Goal: Transaction & Acquisition: Book appointment/travel/reservation

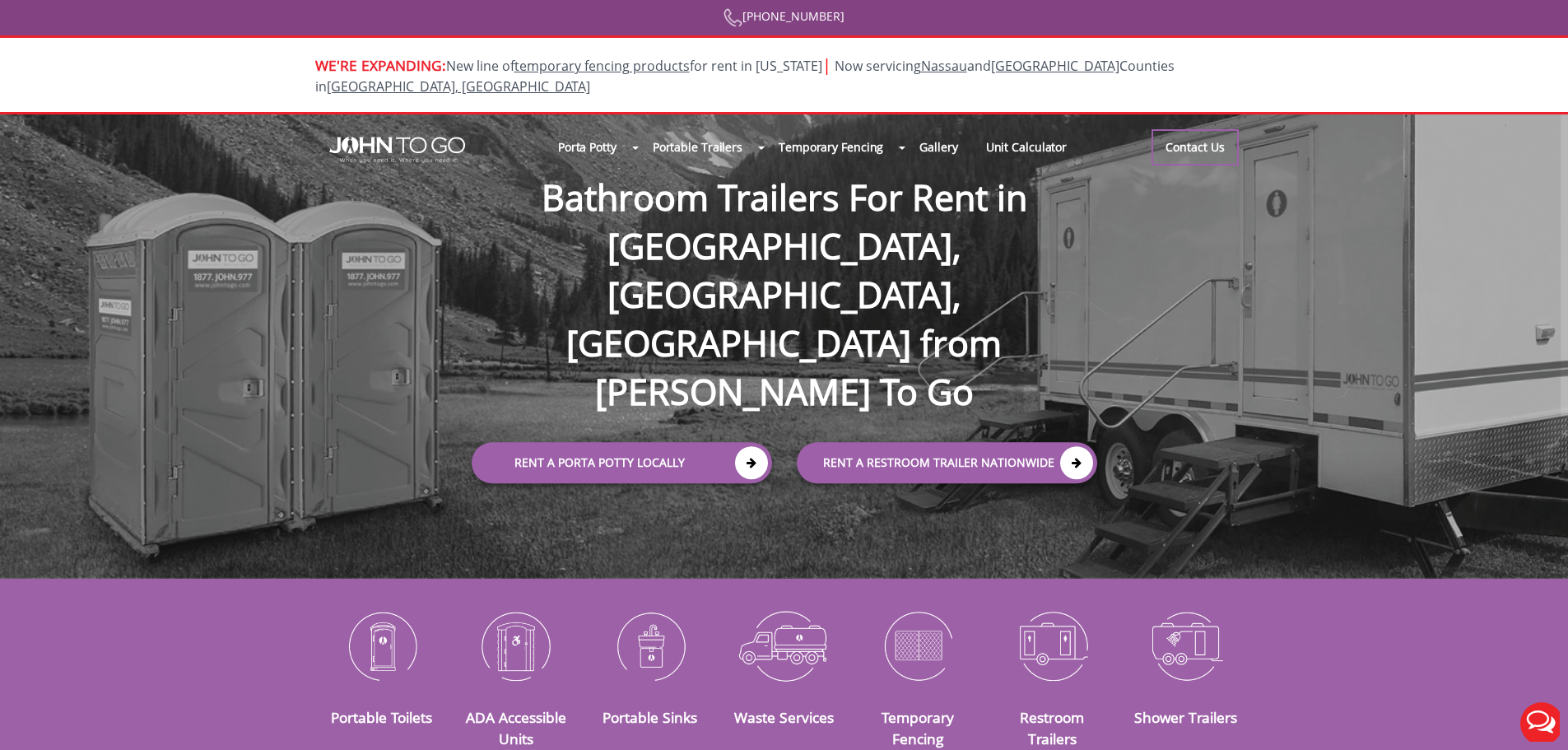
scroll to position [20, 0]
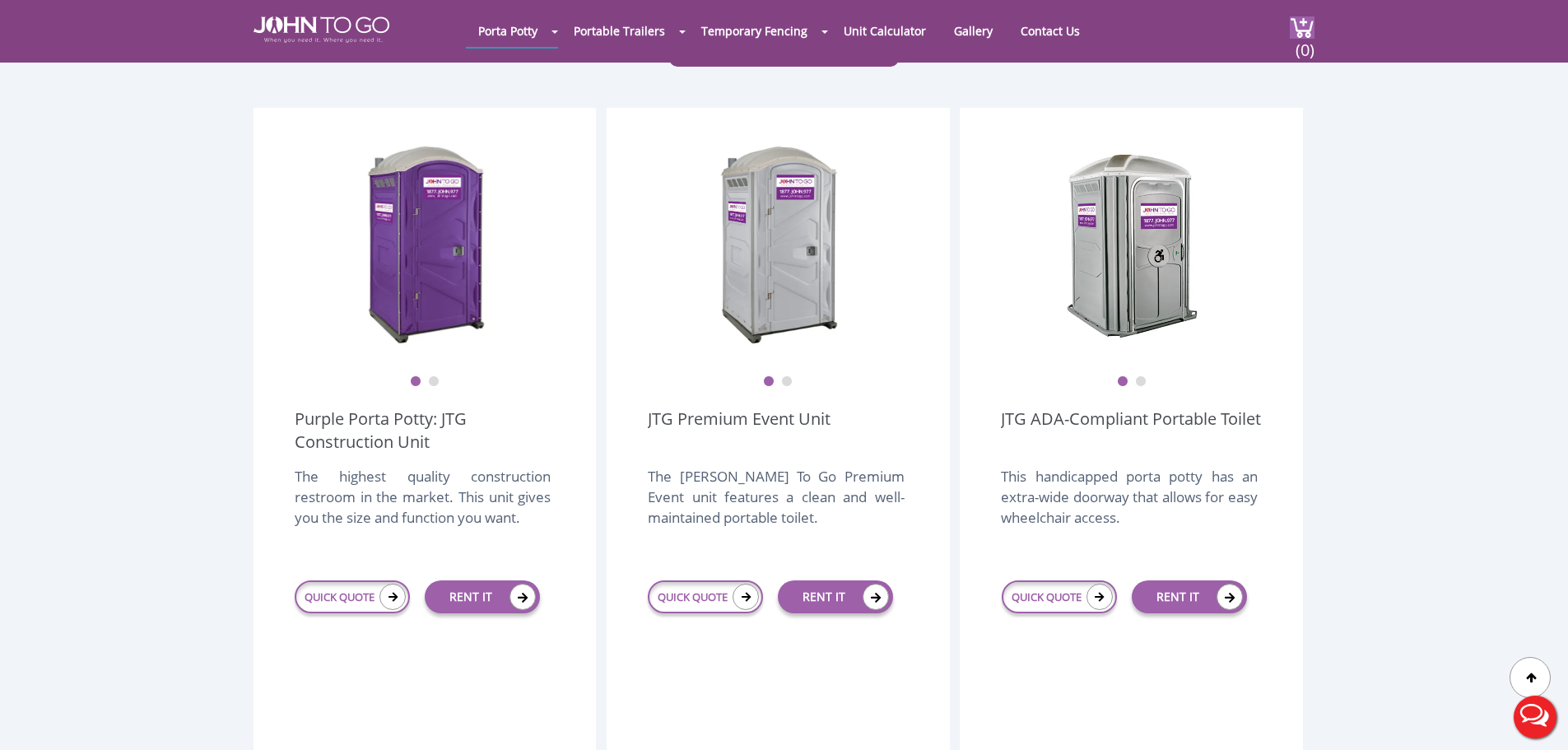
scroll to position [427, 0]
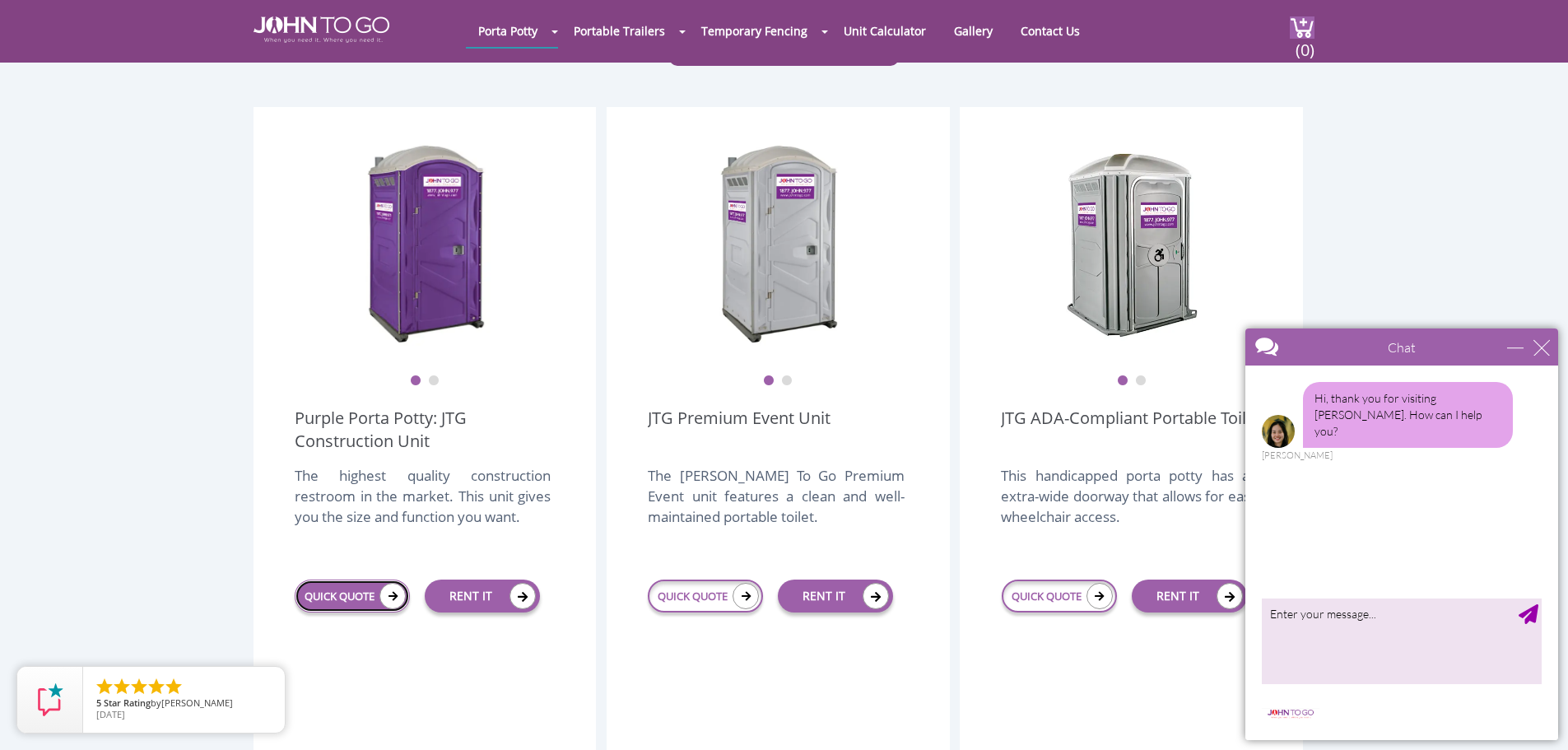
click at [379, 583] on icon at bounding box center [392, 595] width 26 height 26
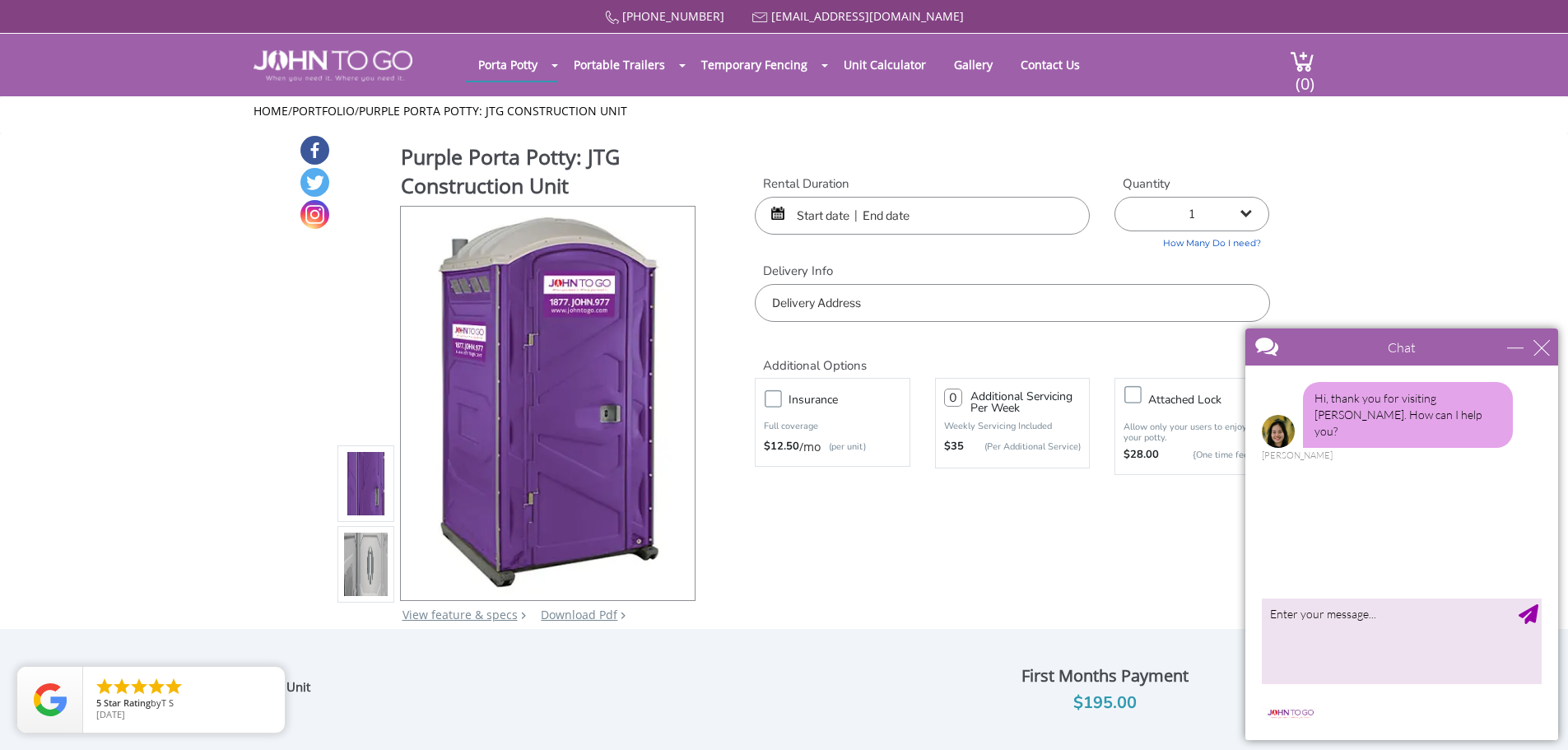
click at [909, 215] on input "text" at bounding box center [922, 215] width 335 height 38
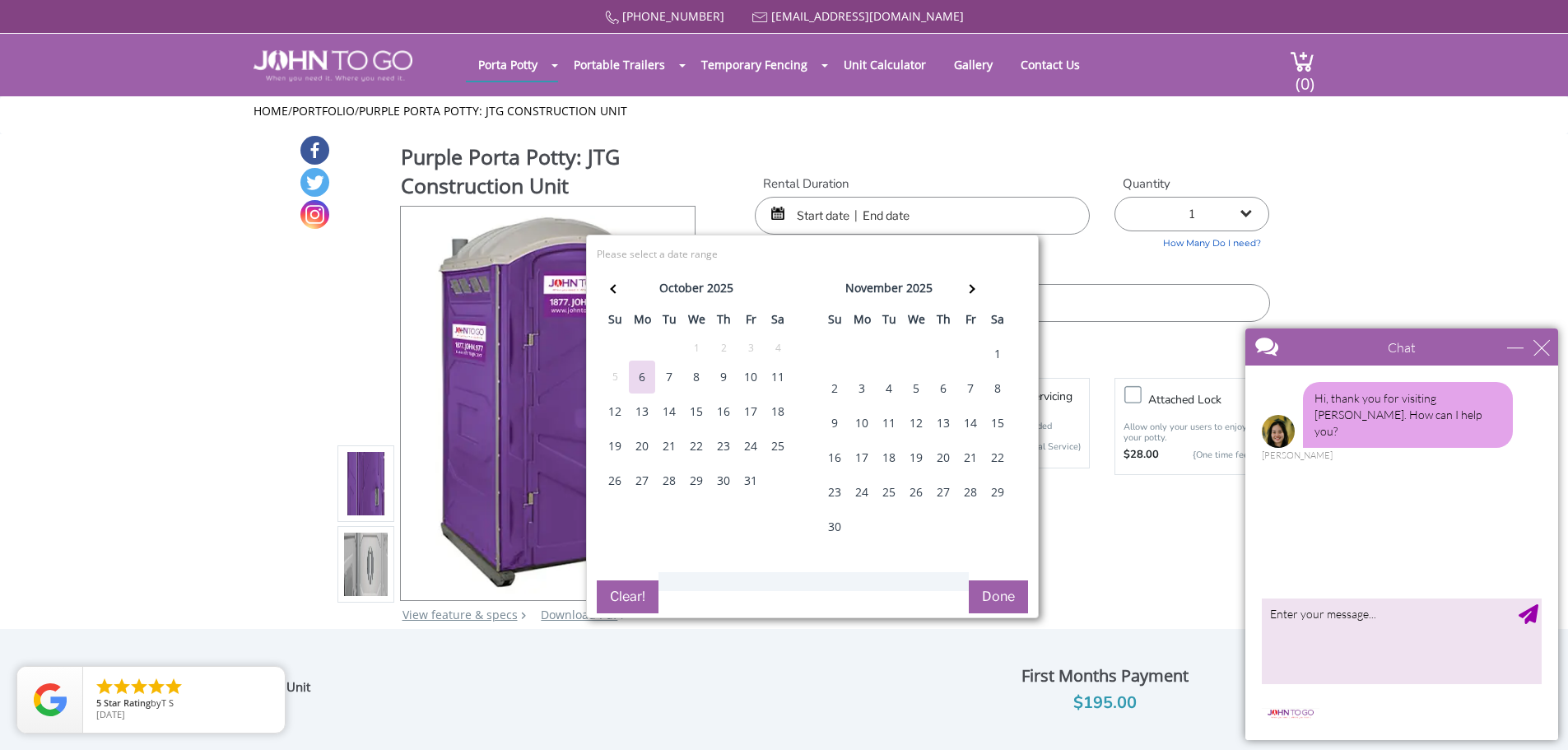
click at [672, 377] on div "7" at bounding box center [669, 377] width 26 height 33
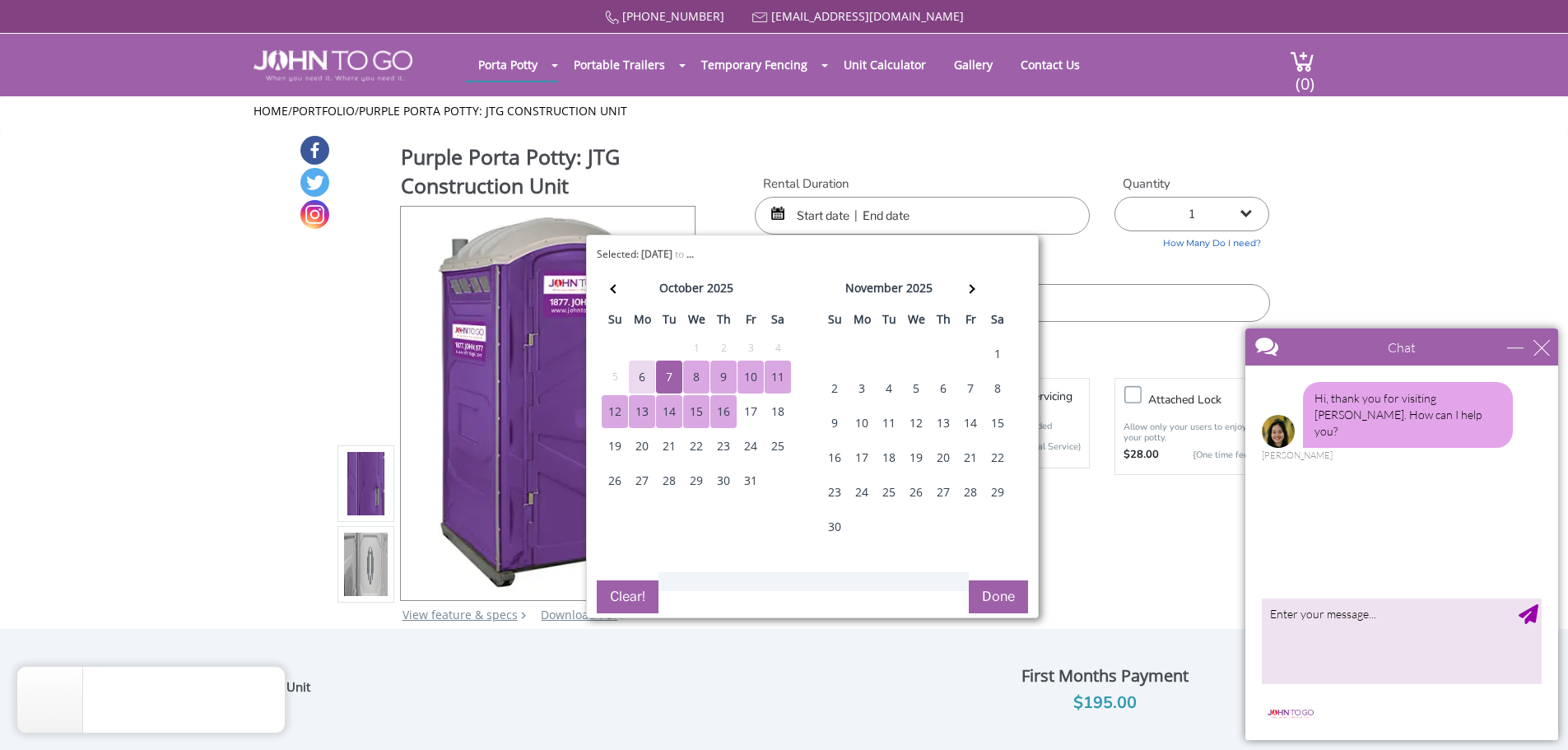
click at [724, 407] on div "16" at bounding box center [723, 412] width 26 height 33
type input "10/07/2025 to 10/16/2025"
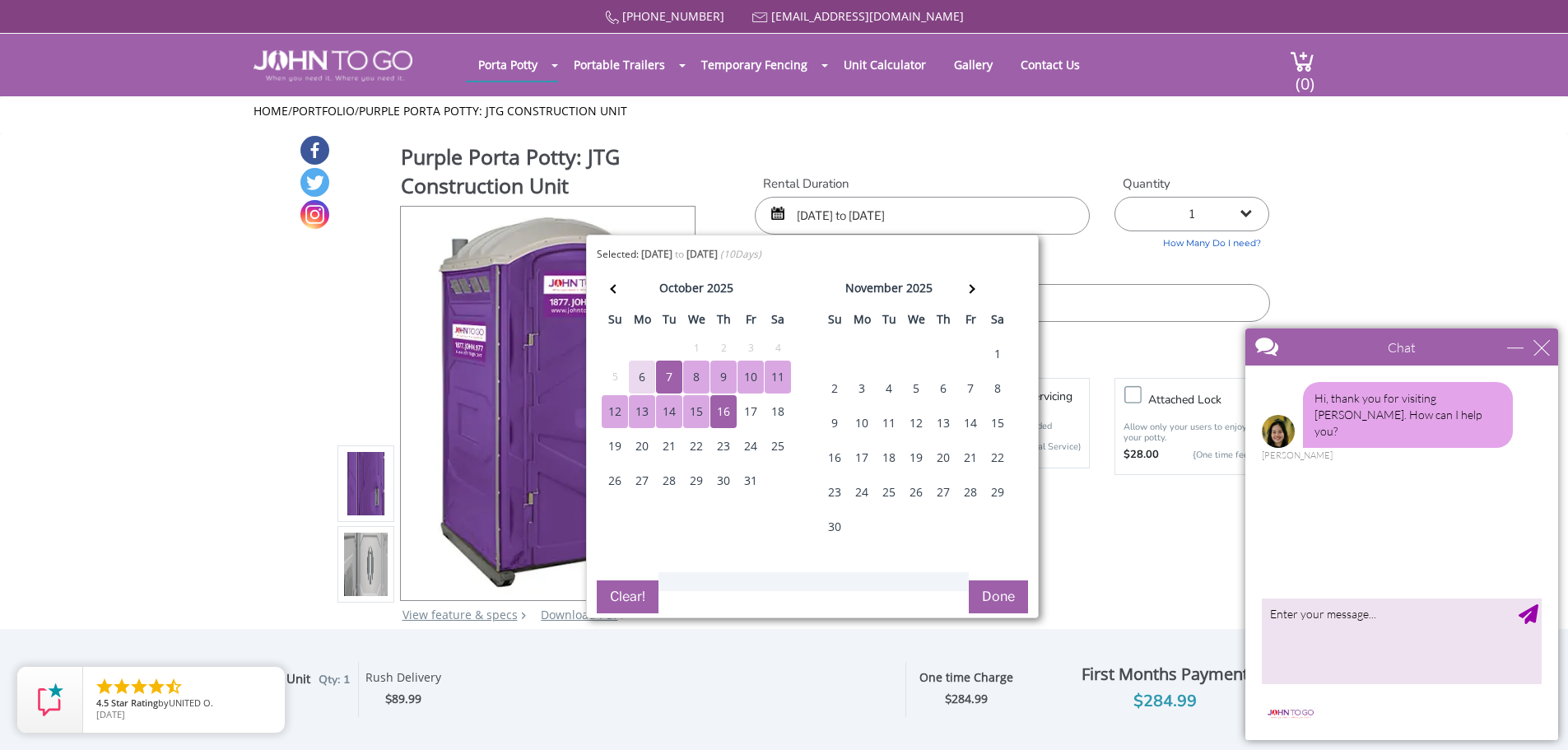
click at [1002, 599] on button "Done" at bounding box center [999, 597] width 60 height 33
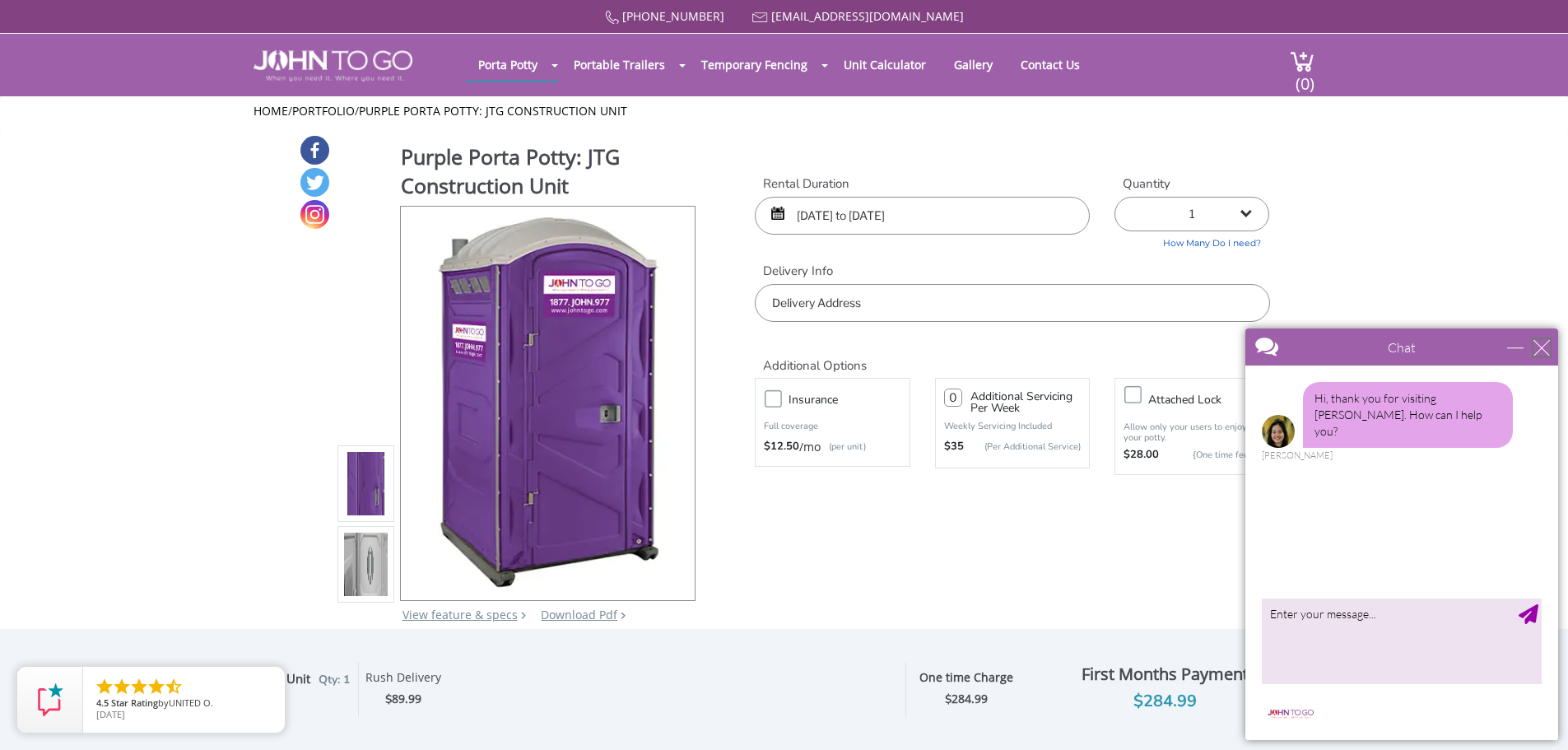
click at [1544, 340] on div "close" at bounding box center [1542, 347] width 16 height 16
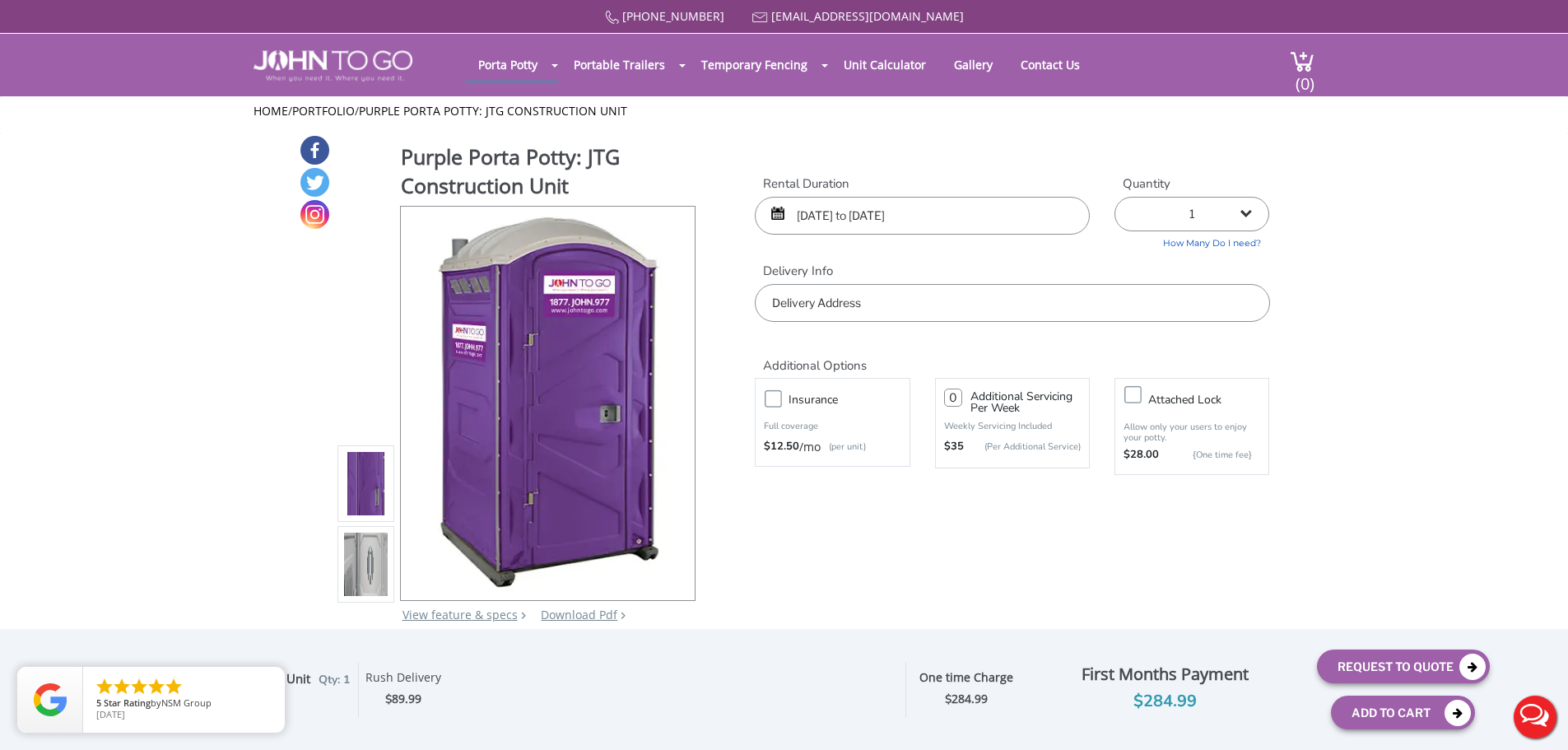
click at [875, 302] on input "text" at bounding box center [1012, 303] width 515 height 38
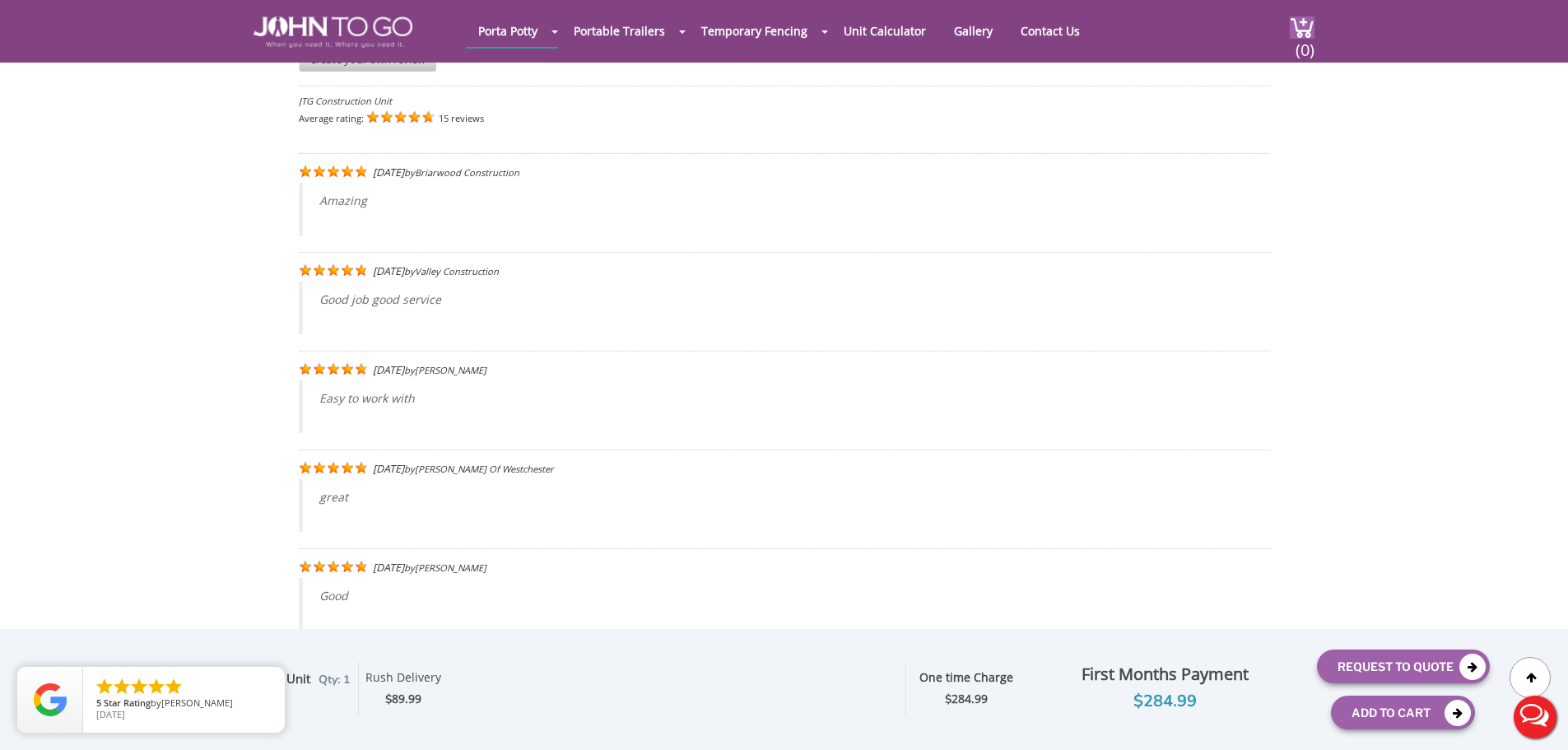
scroll to position [3046, 0]
click at [273, 686] on icon "close" at bounding box center [269, 683] width 16 height 16
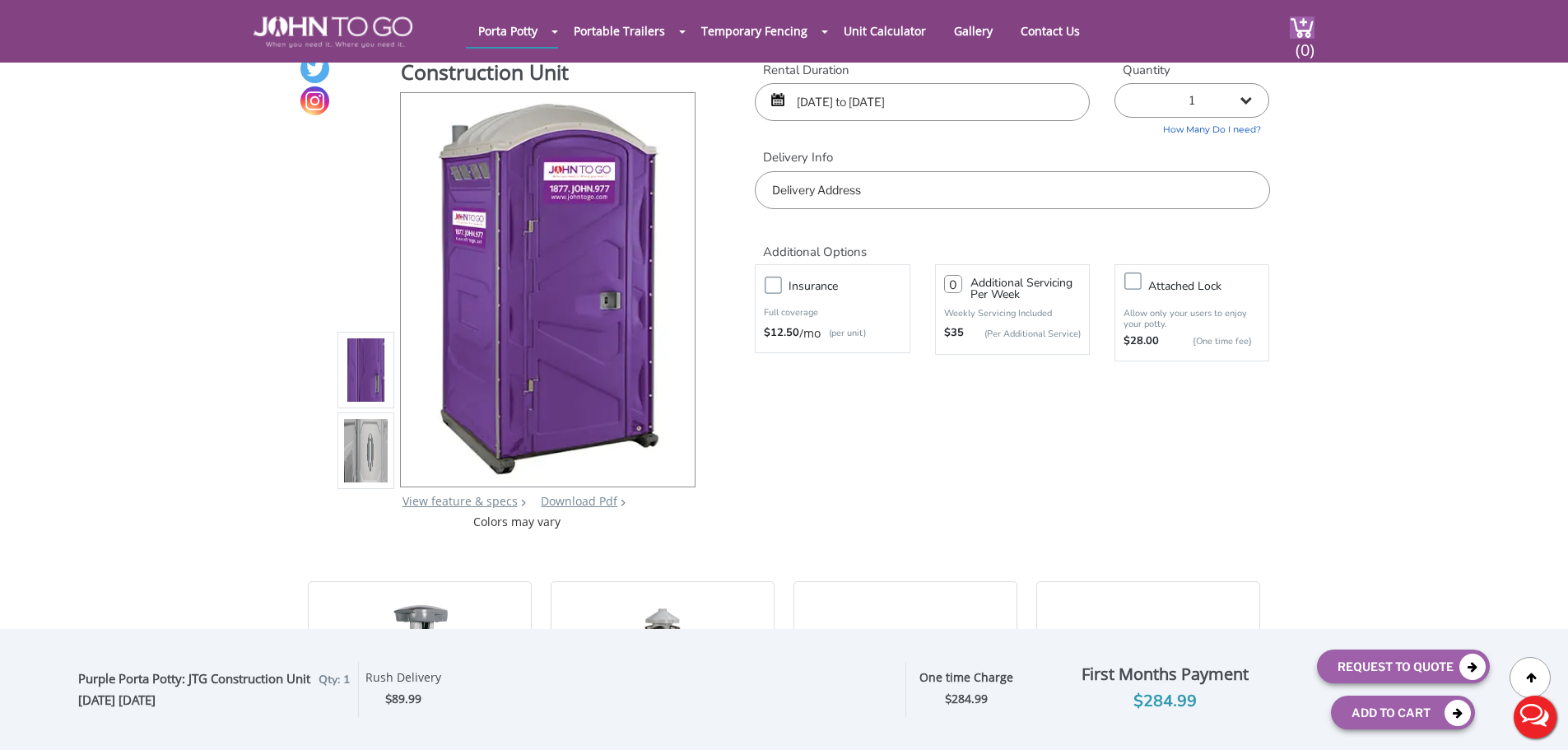
scroll to position [0, 0]
